Goal: Navigation & Orientation: Find specific page/section

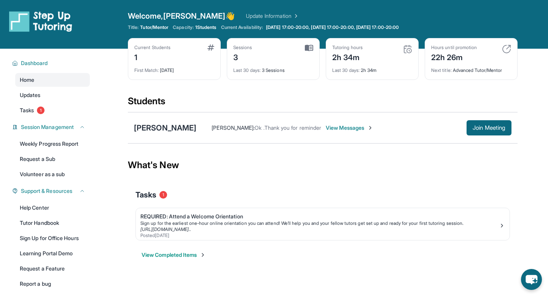
click at [316, 48] on div "Sessions 3 Last 30 days : 3 Sessions" at bounding box center [273, 59] width 93 height 42
click at [310, 48] on img at bounding box center [309, 48] width 8 height 7
